Goal: Navigation & Orientation: Find specific page/section

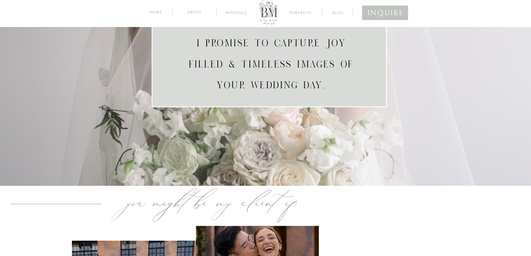
scroll to position [112, 0]
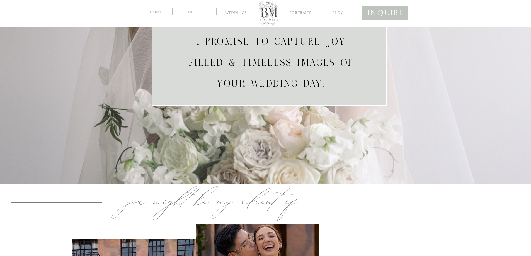
click at [195, 14] on nav "about" at bounding box center [194, 11] width 27 height 5
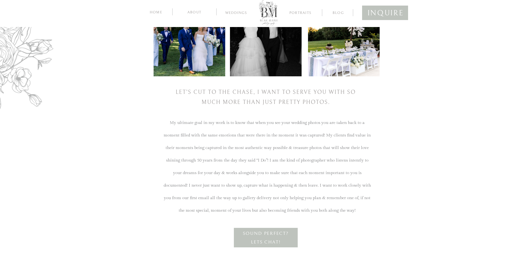
scroll to position [831, 0]
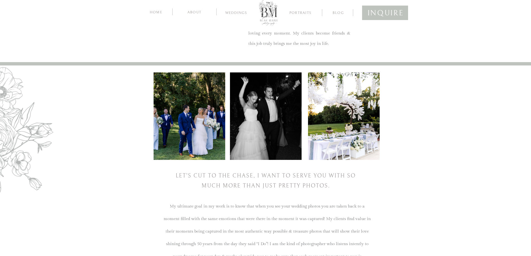
click at [235, 12] on nav "Weddings" at bounding box center [237, 14] width 30 height 6
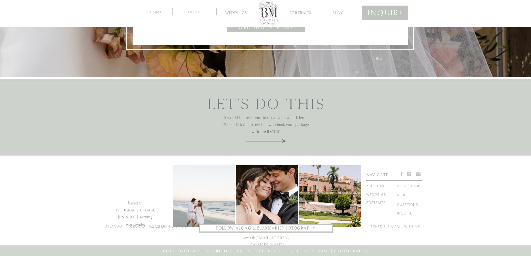
scroll to position [2099, 0]
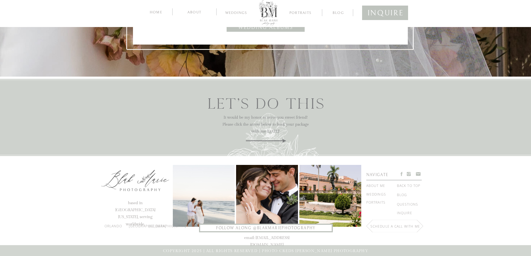
click at [410, 206] on nav "questions" at bounding box center [410, 205] width 26 height 6
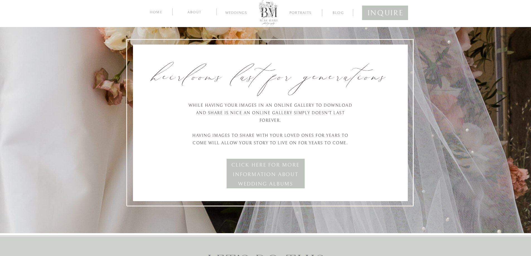
scroll to position [1631, 0]
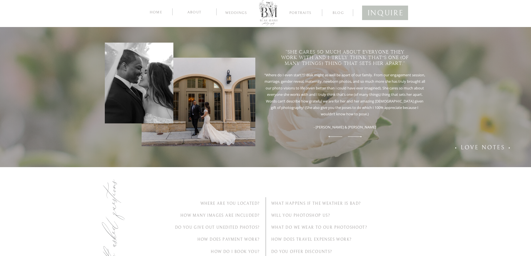
click at [155, 13] on nav "home" at bounding box center [156, 11] width 15 height 5
